Goal: Subscribe to service/newsletter

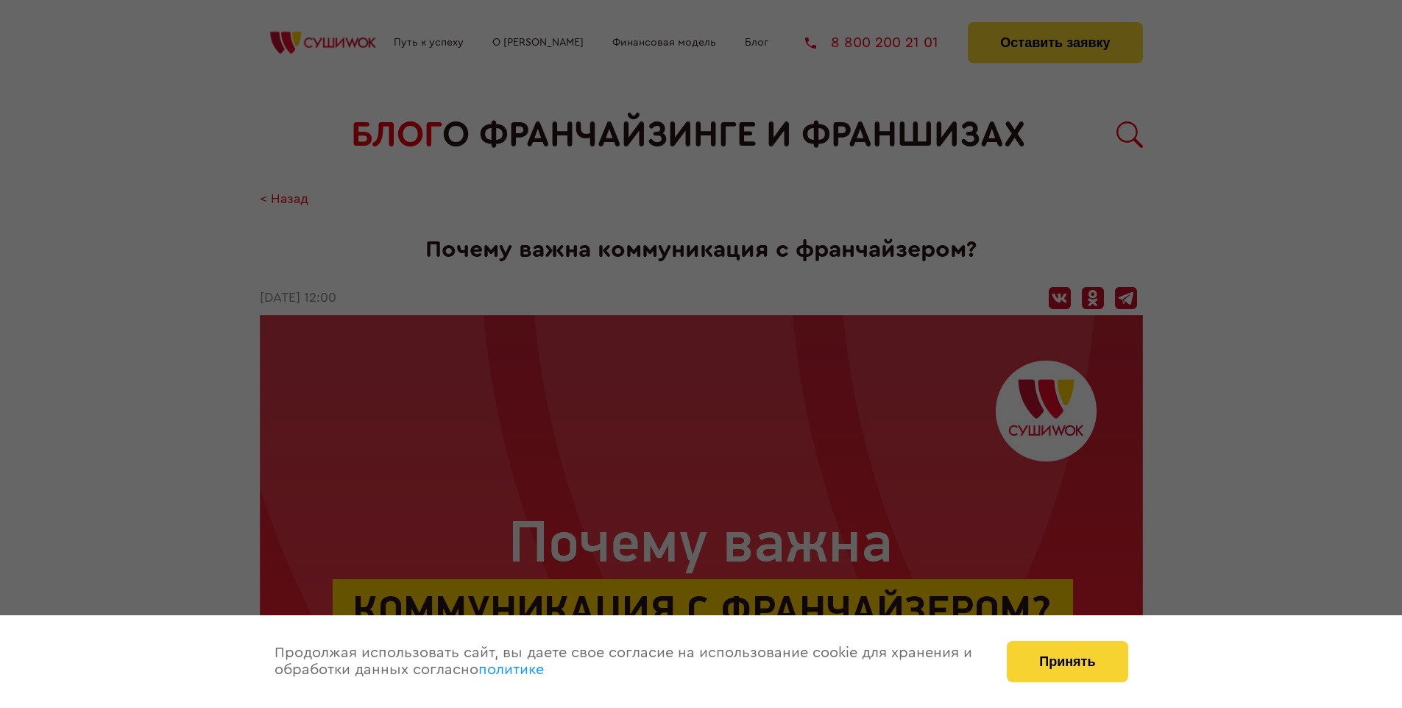
scroll to position [2027, 0]
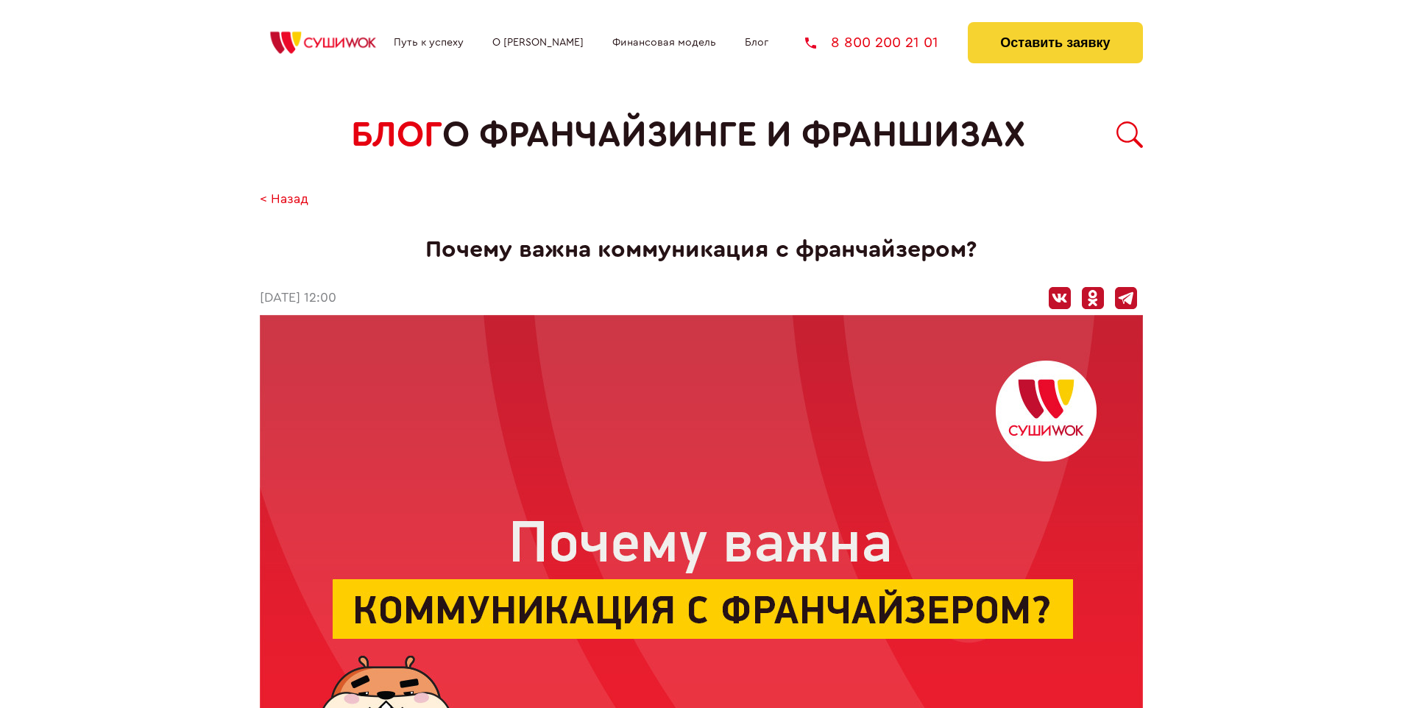
scroll to position [2027, 0]
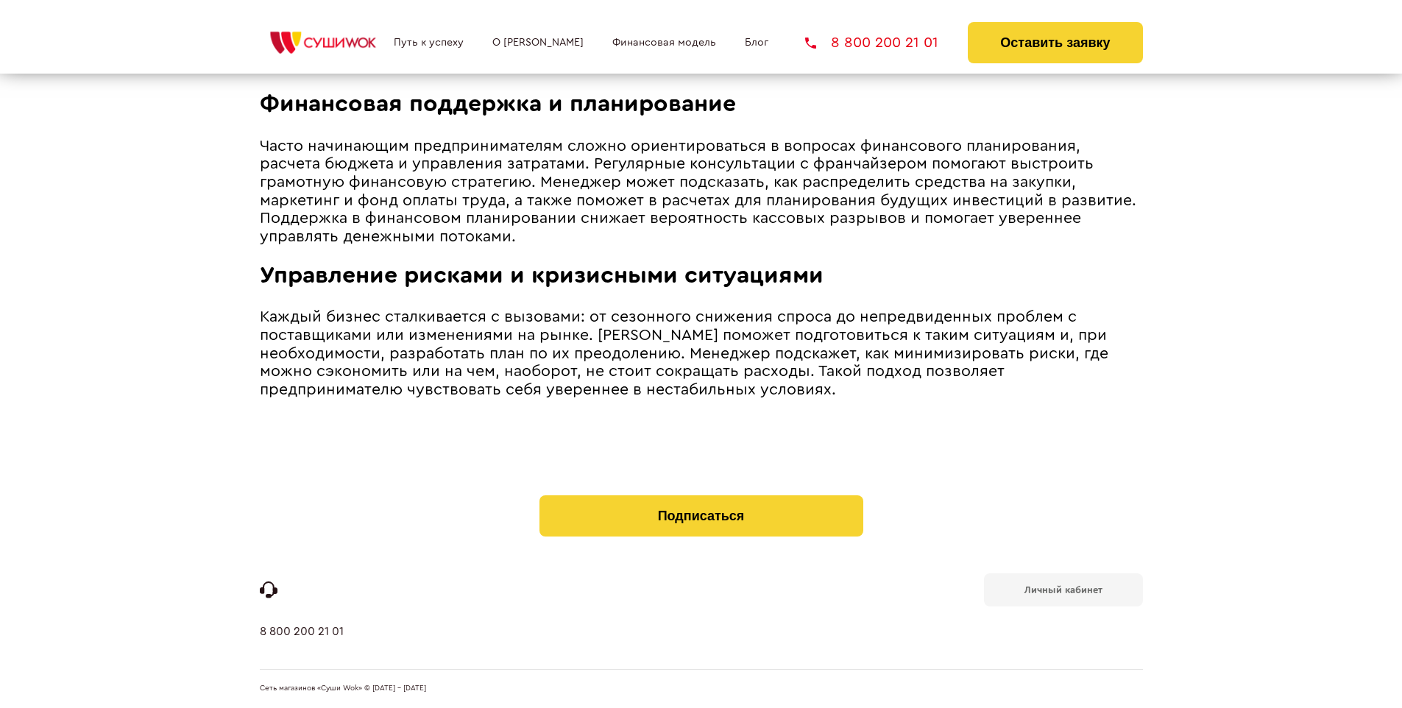
click at [1063, 589] on b "Личный кабинет" at bounding box center [1063, 590] width 78 height 10
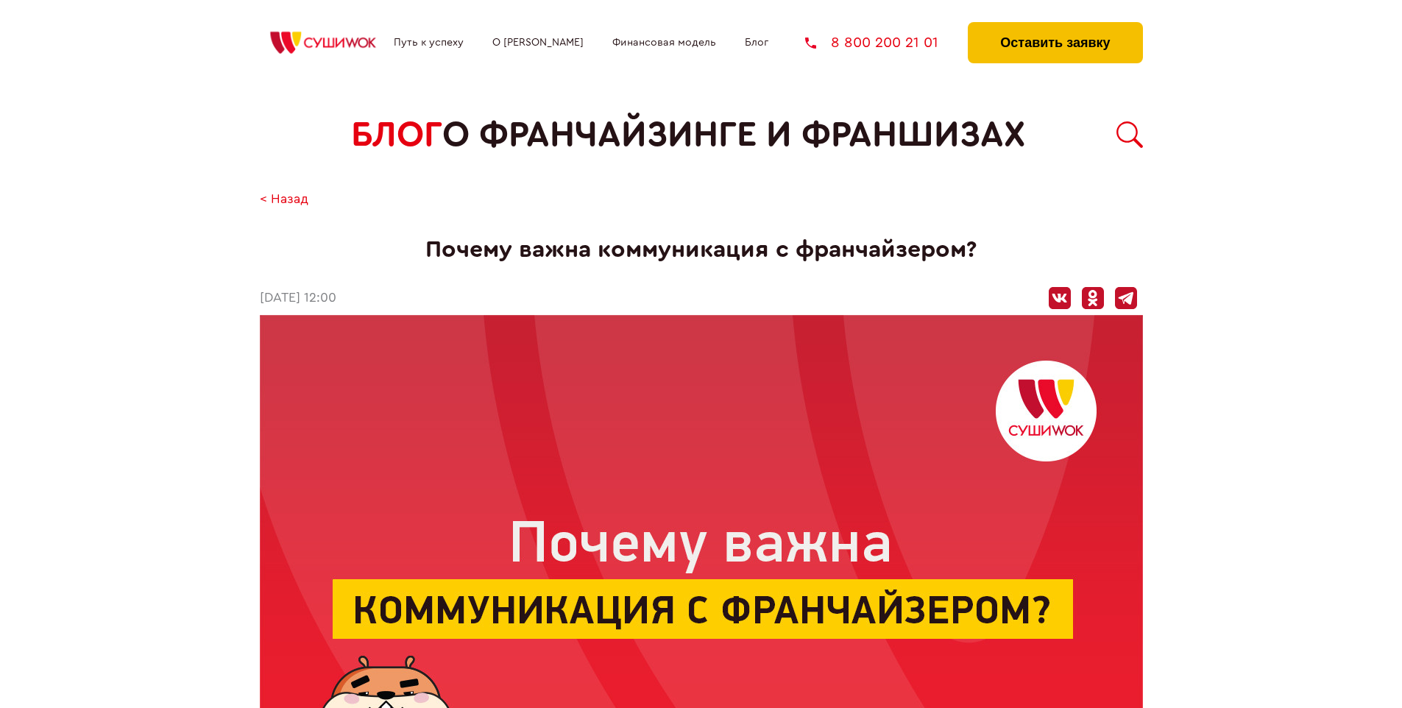
click at [1054, 26] on button "Оставить заявку" at bounding box center [1055, 42] width 174 height 41
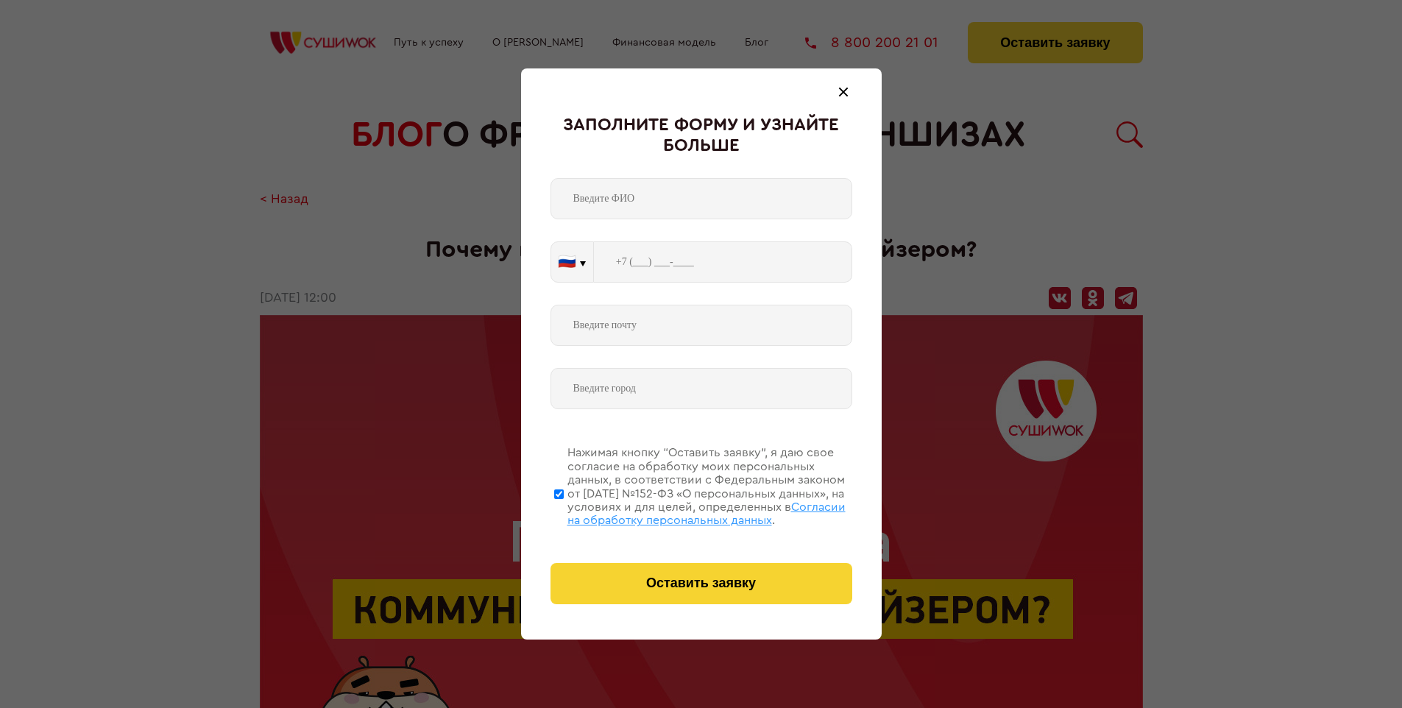
click at [682, 511] on span "Согласии на обработку персональных данных" at bounding box center [706, 513] width 278 height 25
click at [564, 511] on input "Нажимая кнопку “Оставить заявку”, я даю свое согласие на обработку моих персона…" at bounding box center [559, 494] width 10 height 118
checkbox input "false"
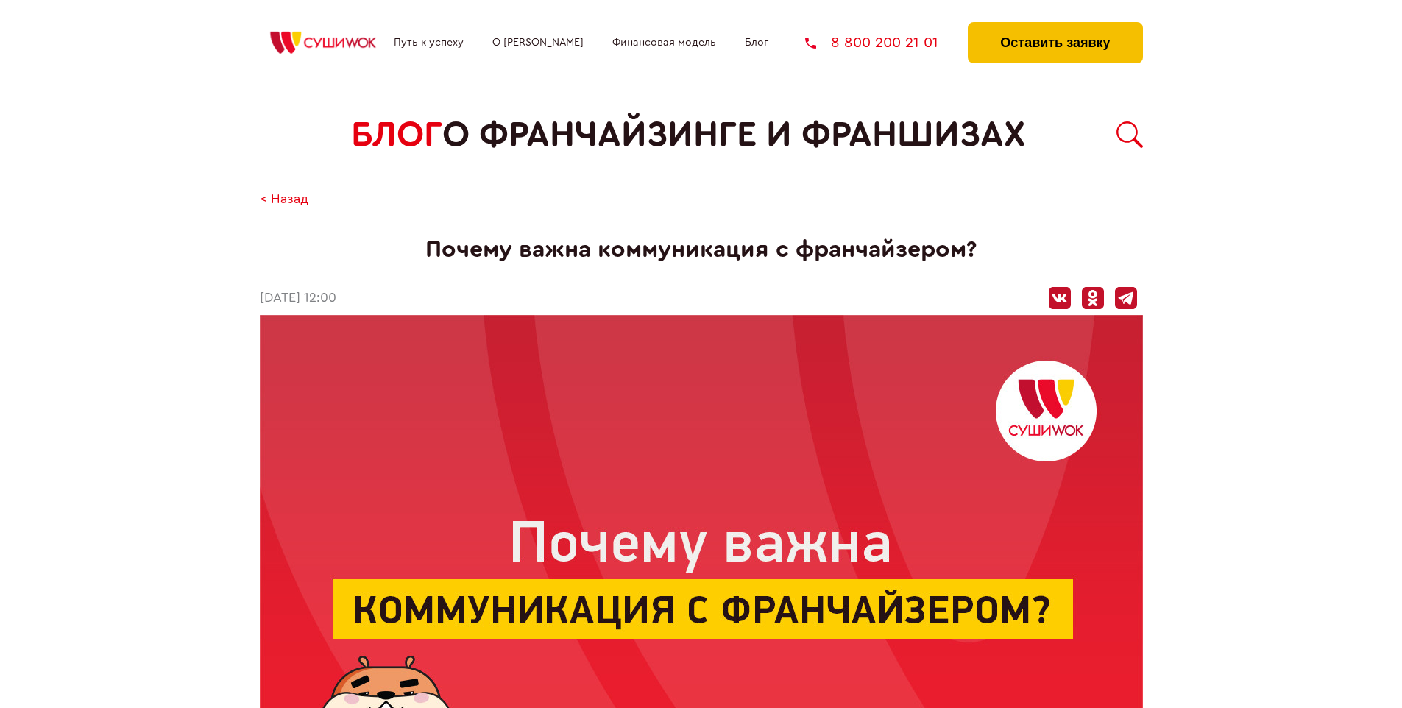
click at [1054, 26] on button "Оставить заявку" at bounding box center [1055, 42] width 174 height 41
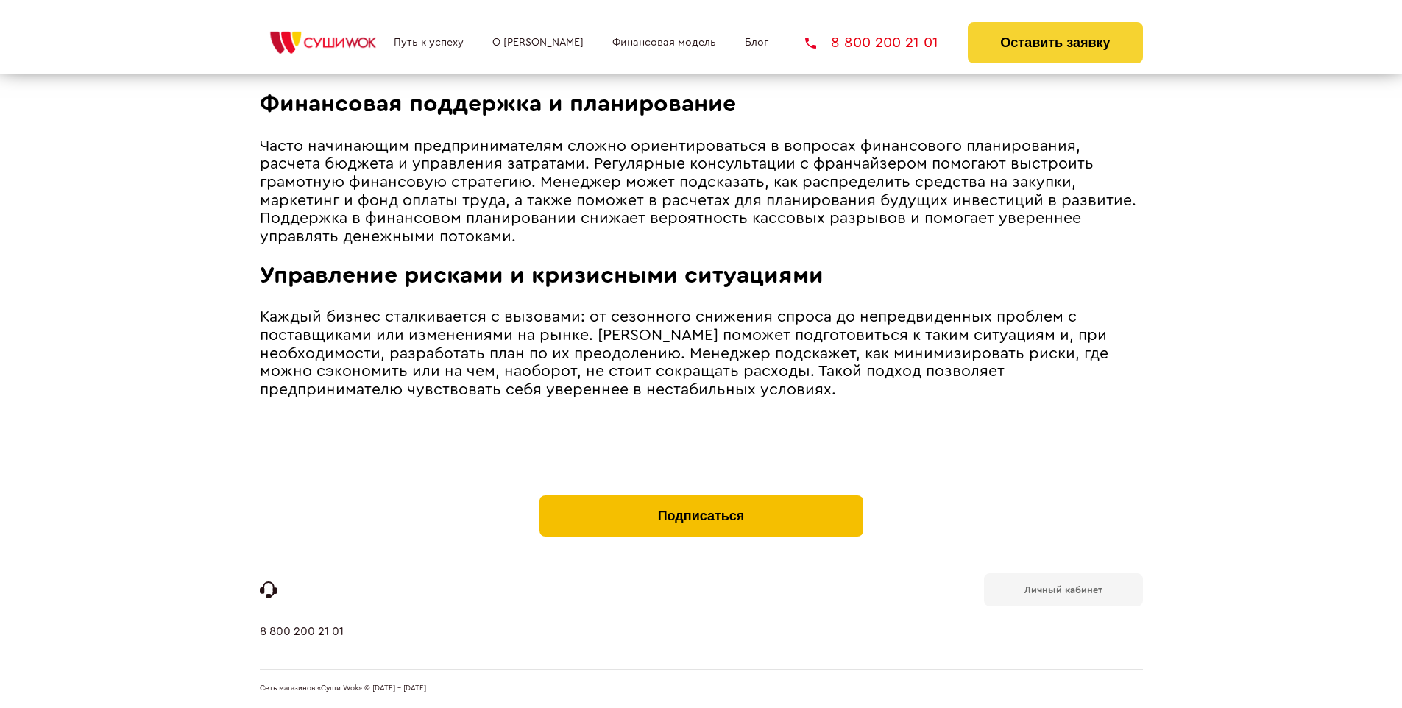
click at [701, 499] on button "Подписаться" at bounding box center [701, 515] width 324 height 41
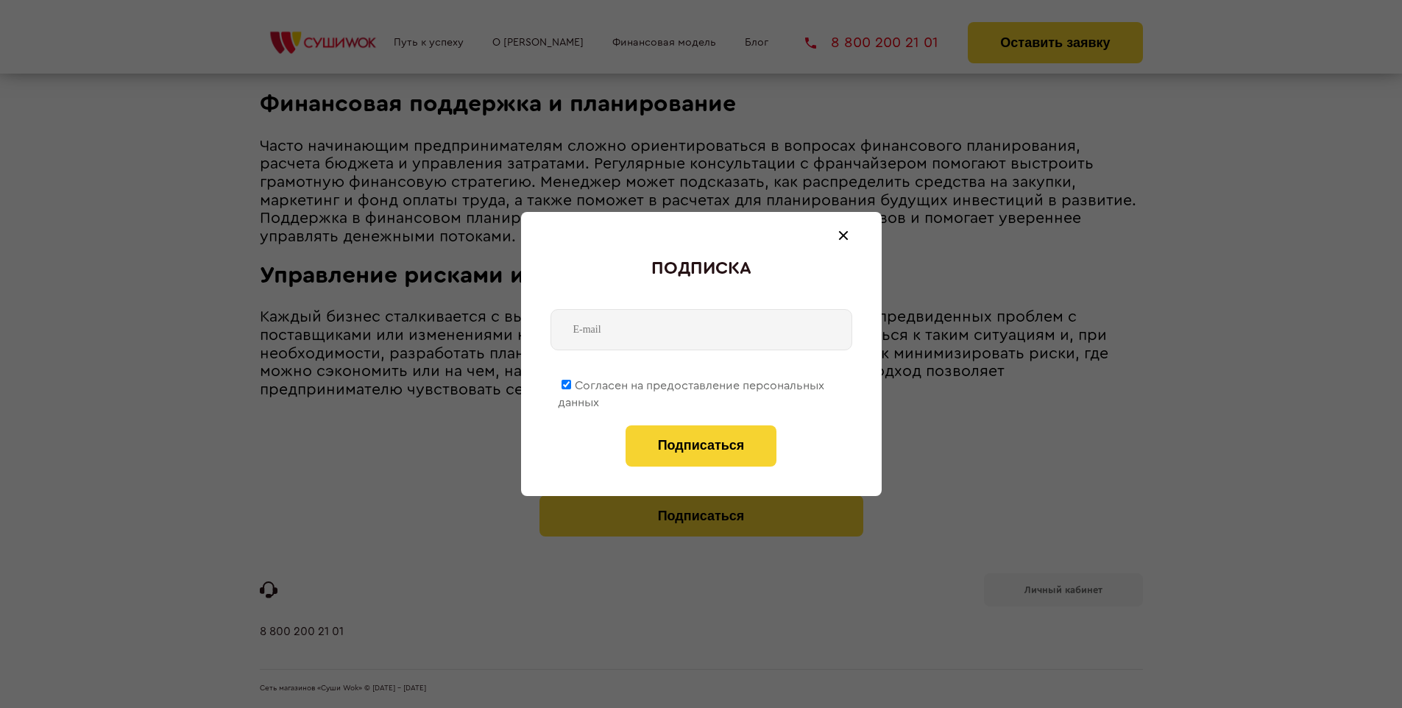
click at [692, 383] on span "Согласен на предоставление персональных данных" at bounding box center [691, 394] width 266 height 29
click at [571, 383] on input "Согласен на предоставление персональных данных" at bounding box center [566, 385] width 10 height 10
checkbox input "false"
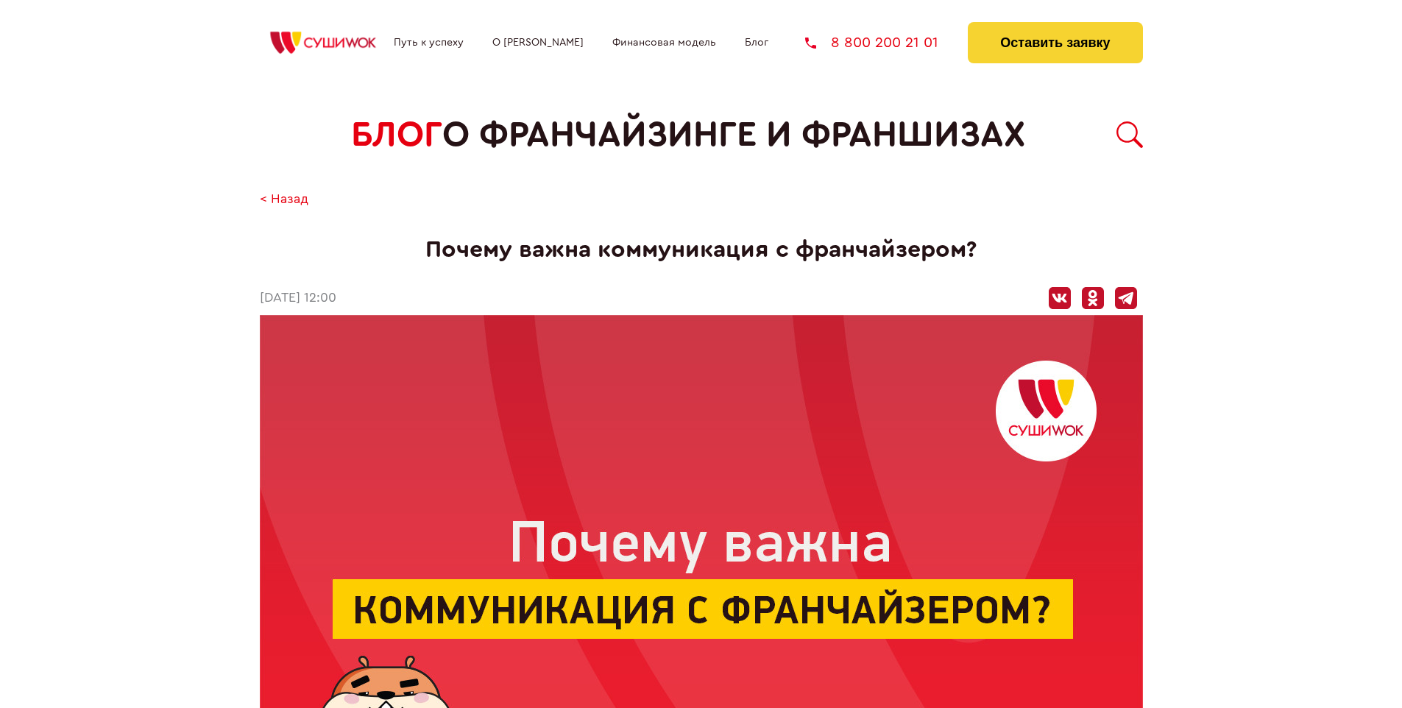
scroll to position [2027, 0]
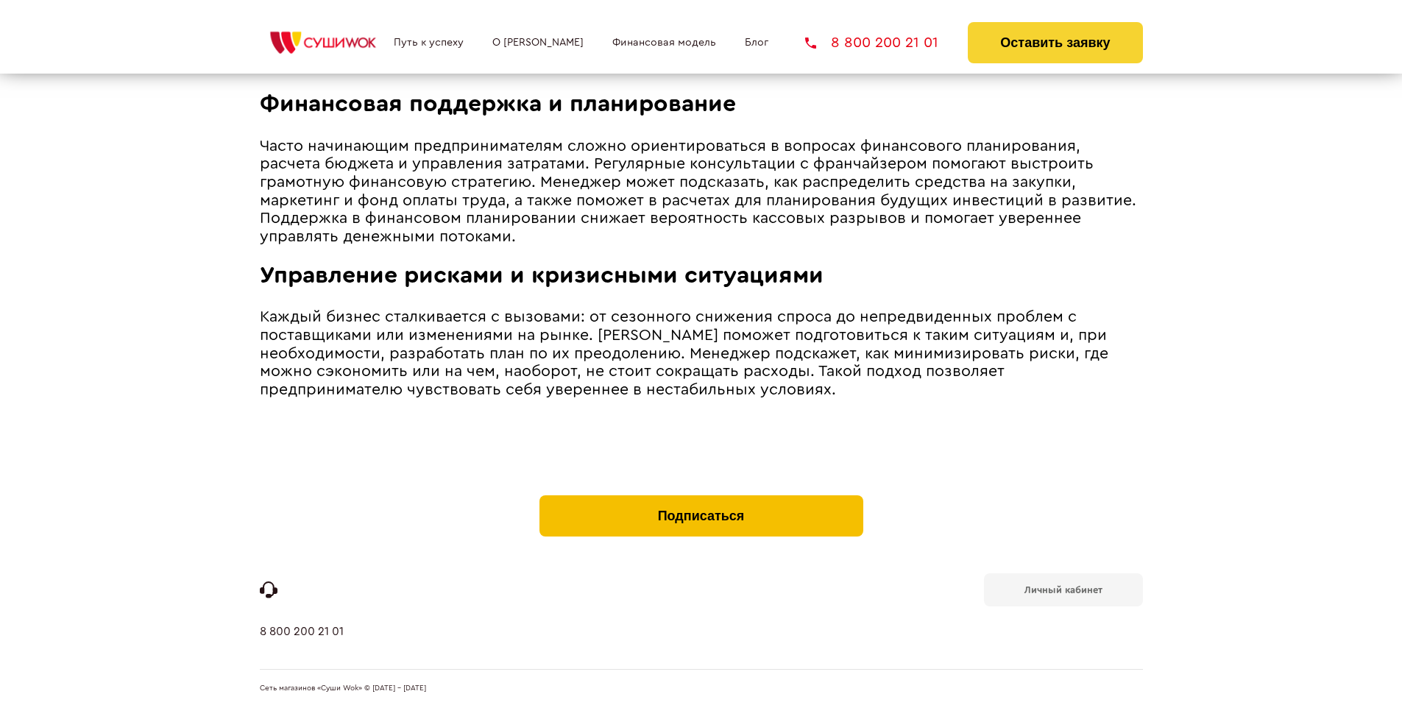
click at [701, 499] on button "Подписаться" at bounding box center [701, 515] width 324 height 41
